Goal: Check status: Check status

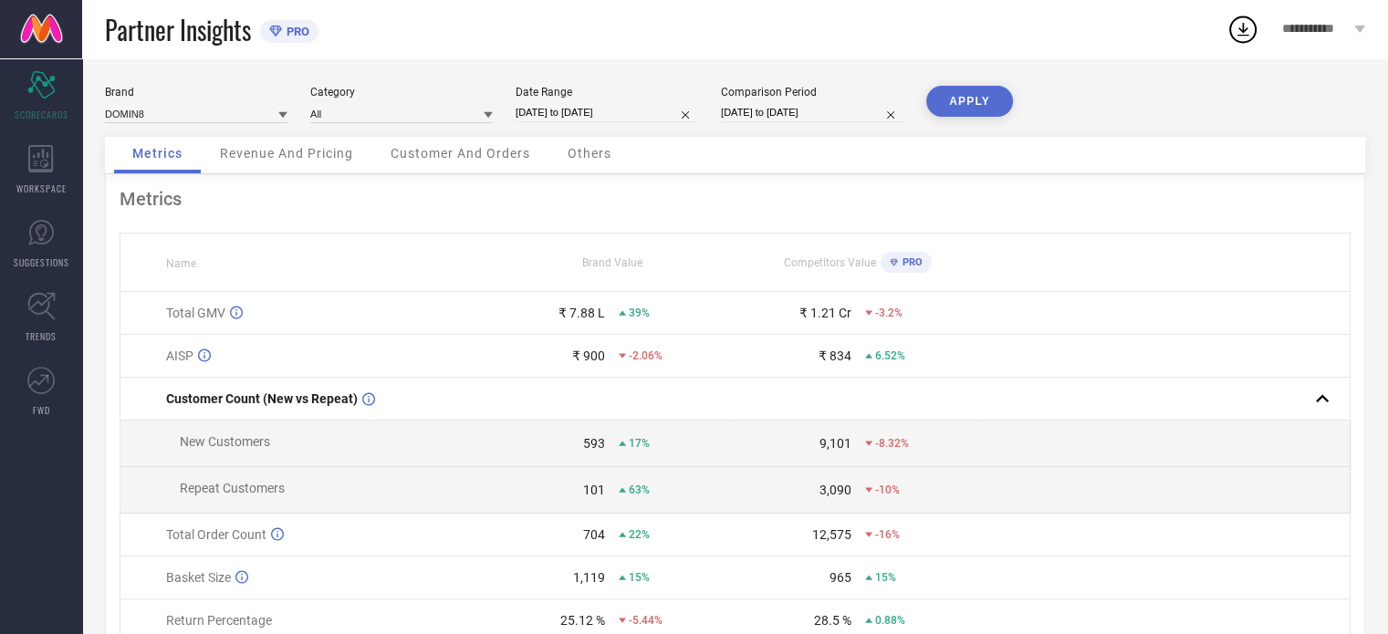
select select "6"
select select "2025"
select select "7"
select select "2025"
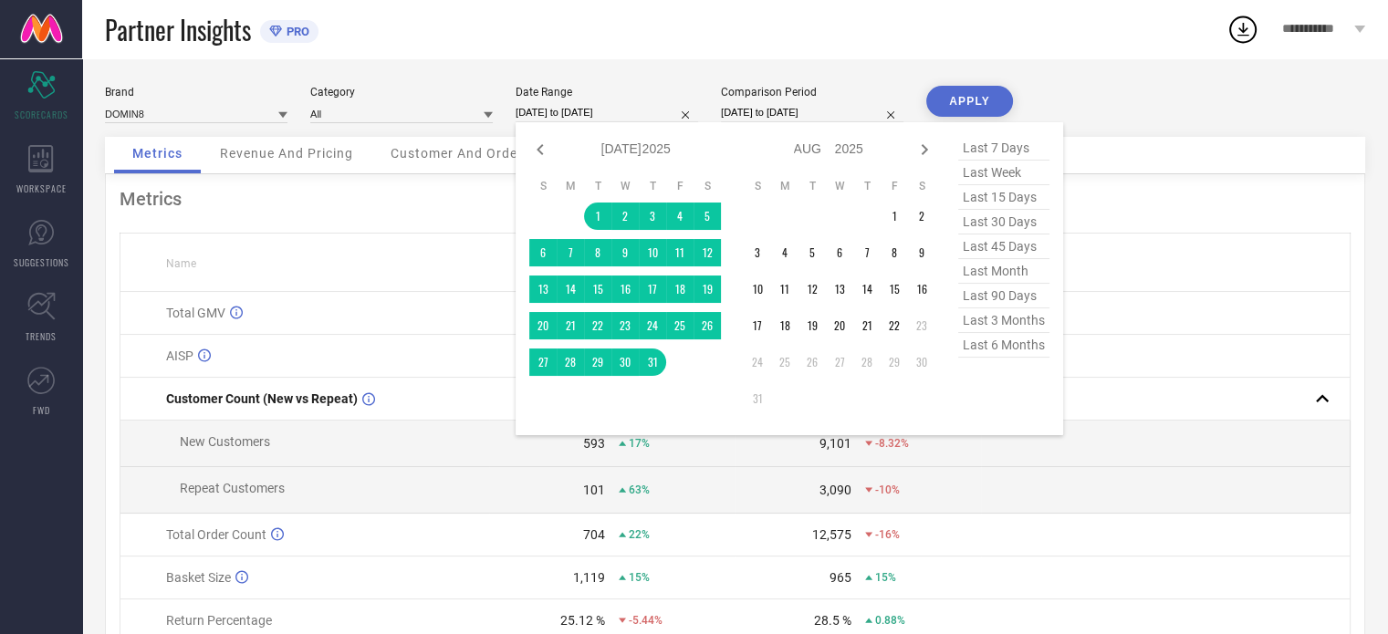
click at [613, 106] on input "[DATE] to [DATE]" at bounding box center [607, 112] width 182 height 19
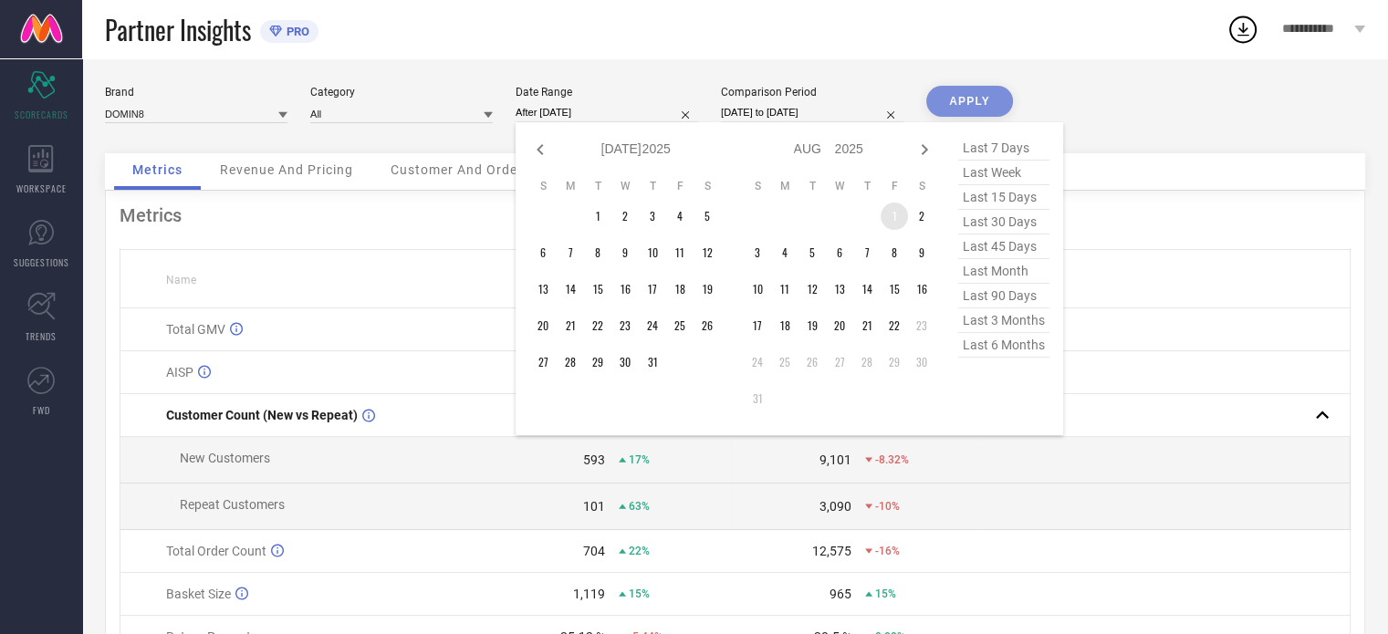
click at [894, 206] on td "1" at bounding box center [893, 216] width 27 height 27
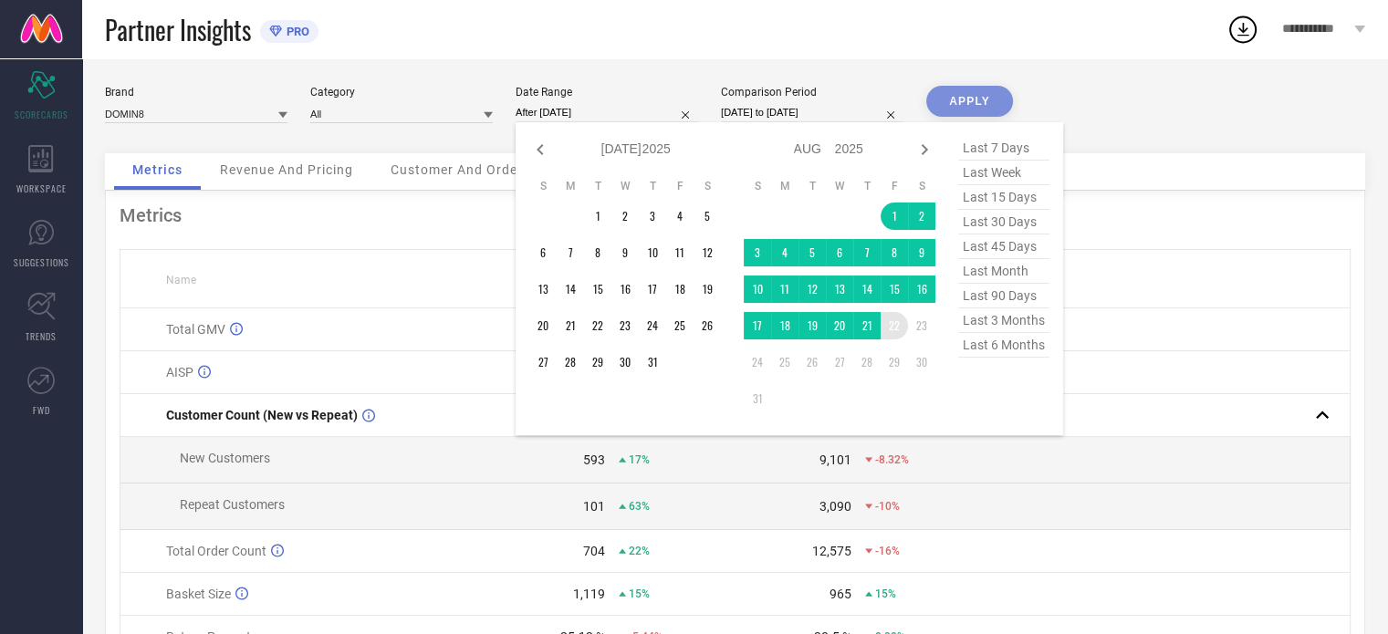
type input "[DATE] to [DATE]"
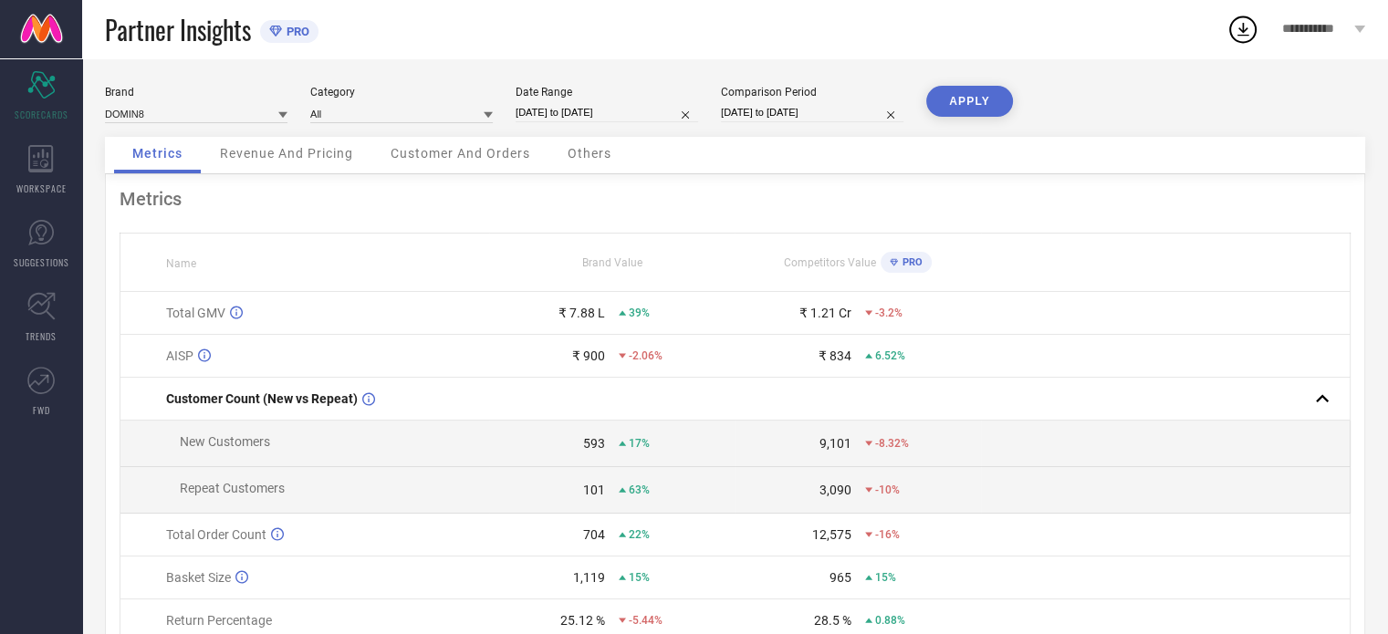
click at [958, 99] on button "APPLY" at bounding box center [969, 101] width 87 height 31
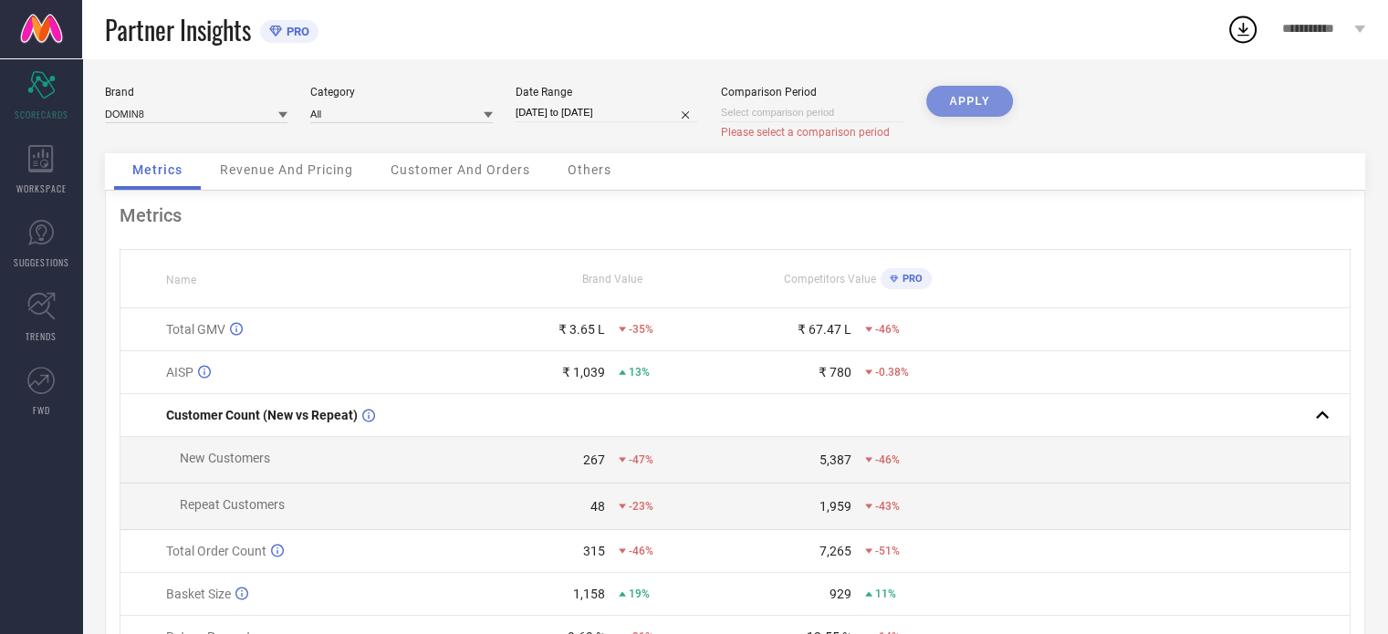
select select "7"
select select "2025"
select select "8"
select select "2025"
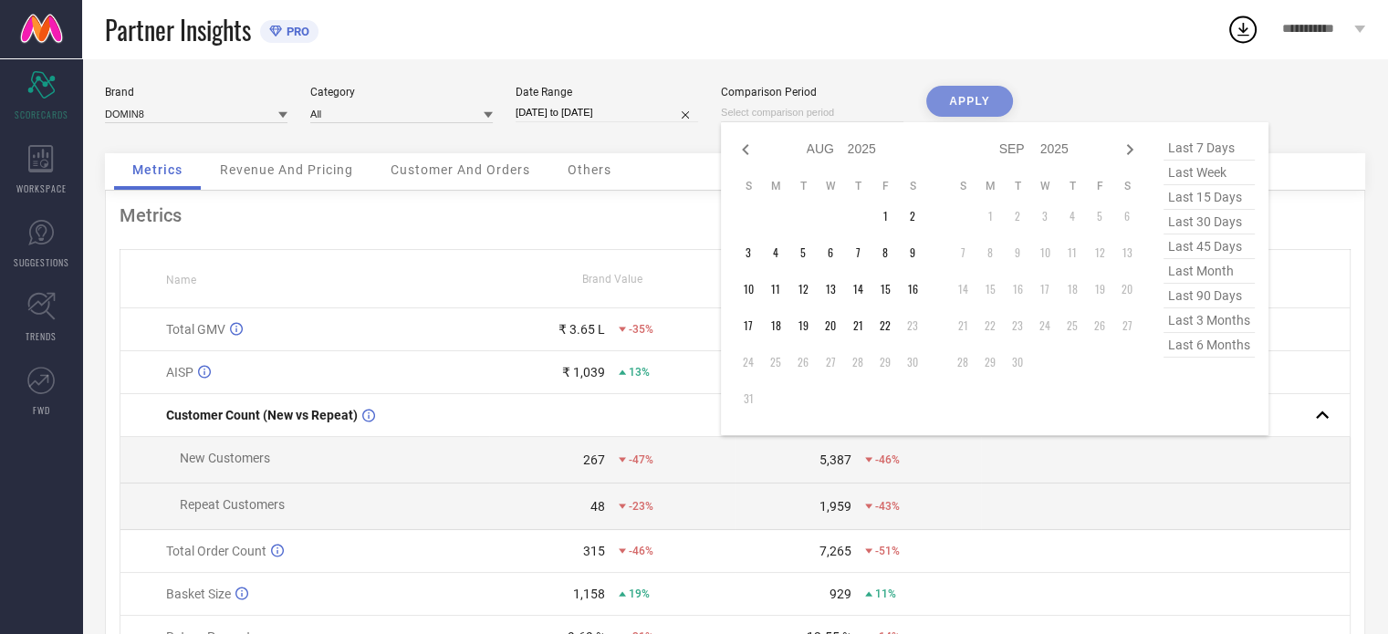
click at [869, 112] on input at bounding box center [812, 112] width 182 height 19
click at [880, 210] on td "1" at bounding box center [884, 216] width 27 height 27
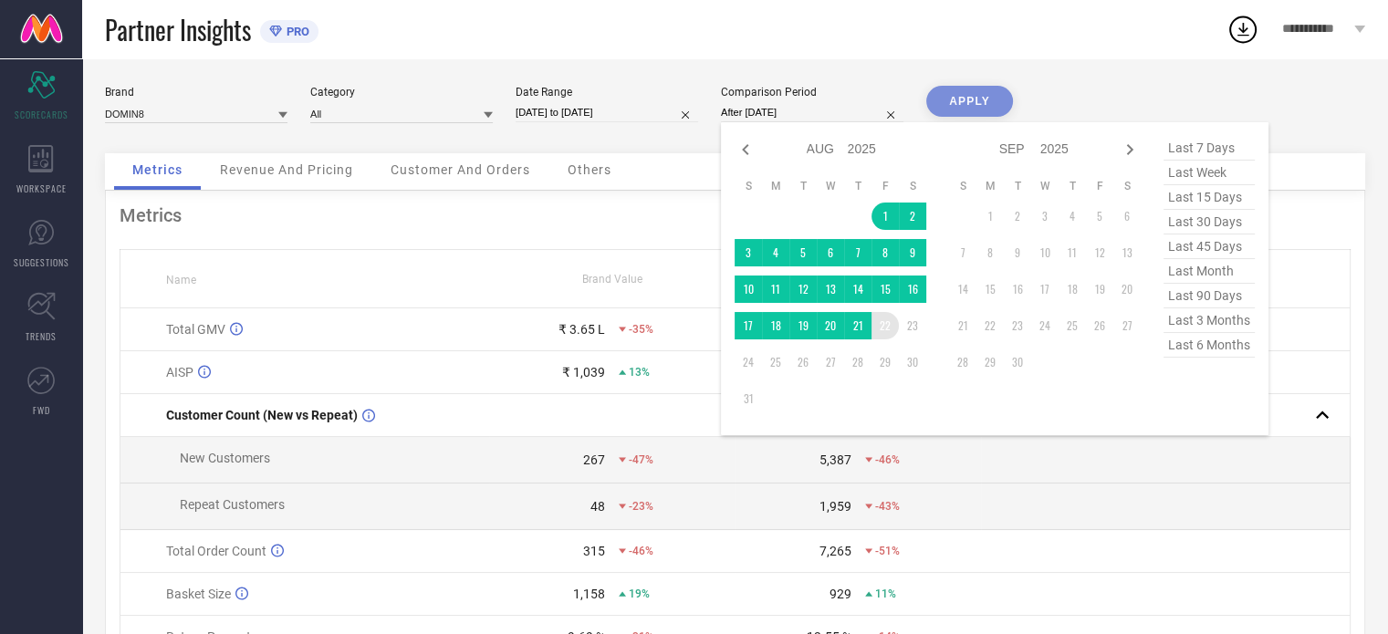
type input "[DATE] to [DATE]"
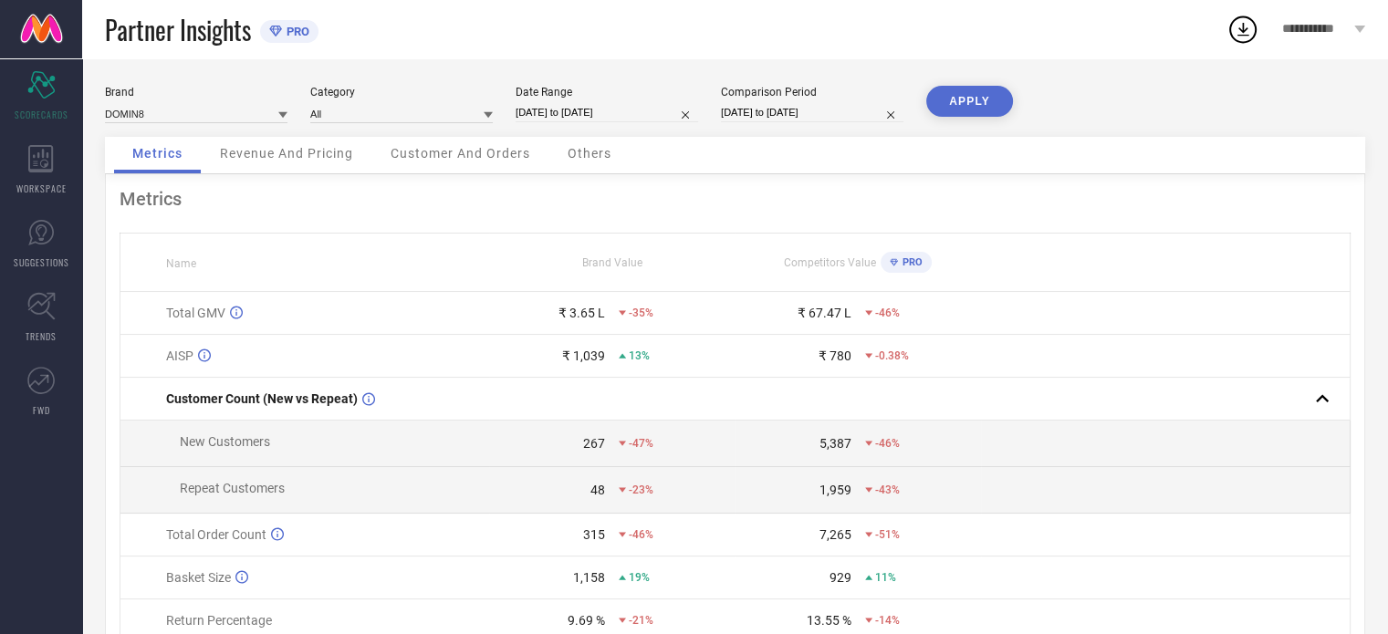
click at [996, 106] on button "APPLY" at bounding box center [969, 101] width 87 height 31
